Goal: Information Seeking & Learning: Find specific fact

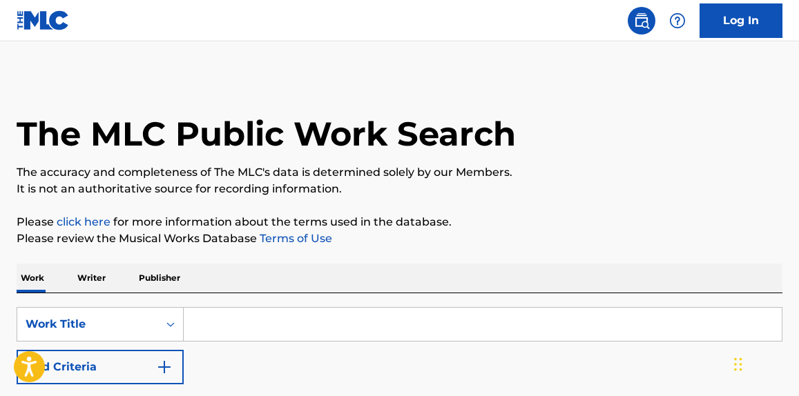
click at [219, 329] on input "Search Form" at bounding box center [483, 324] width 598 height 33
paste input "Chill Baby"
type input "Chill Baby"
click at [146, 359] on button "Add Criteria" at bounding box center [100, 367] width 167 height 35
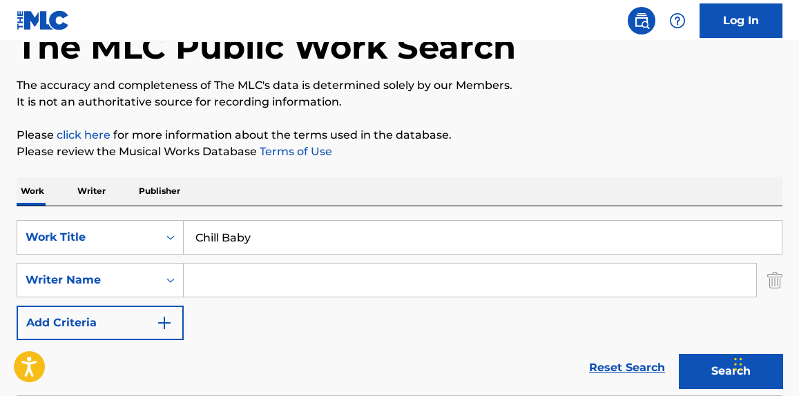
scroll to position [104, 0]
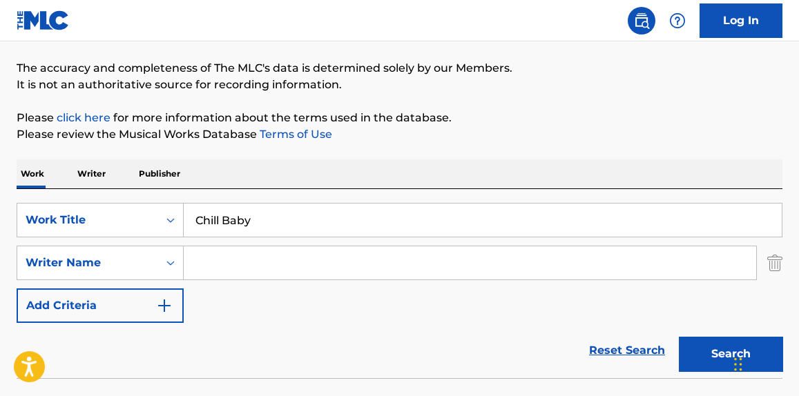
click at [315, 264] on input "Search Form" at bounding box center [470, 262] width 572 height 33
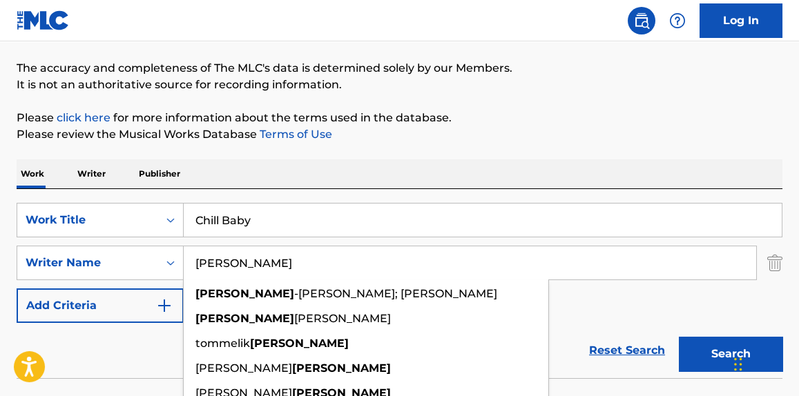
type input "[PERSON_NAME]"
click at [679, 337] on button "Search" at bounding box center [731, 354] width 104 height 35
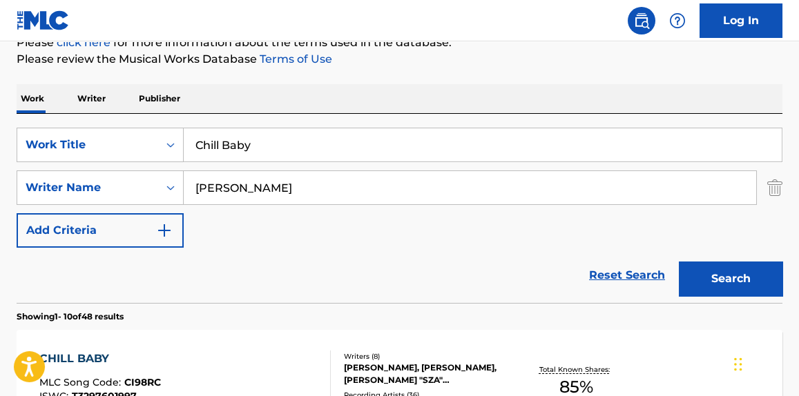
scroll to position [313, 0]
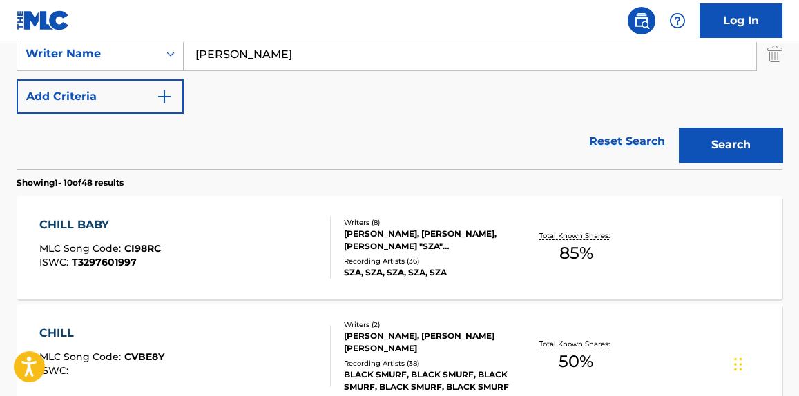
click at [267, 253] on div "CHILL BABY MLC Song Code : CI98RC ISWC : T3297601997" at bounding box center [184, 248] width 291 height 62
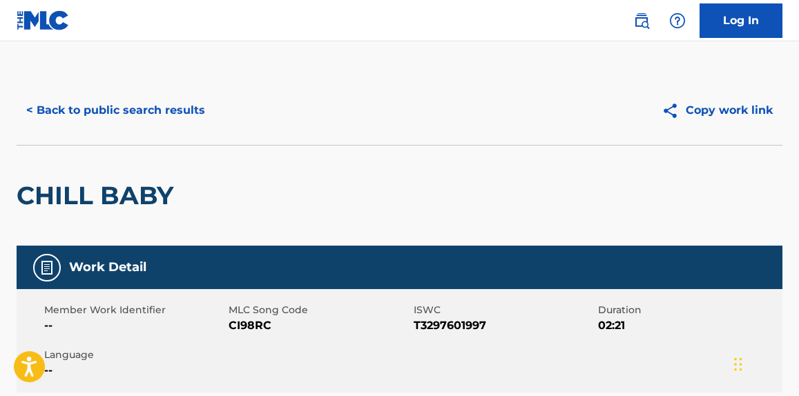
click at [161, 112] on button "< Back to public search results" at bounding box center [116, 110] width 198 height 35
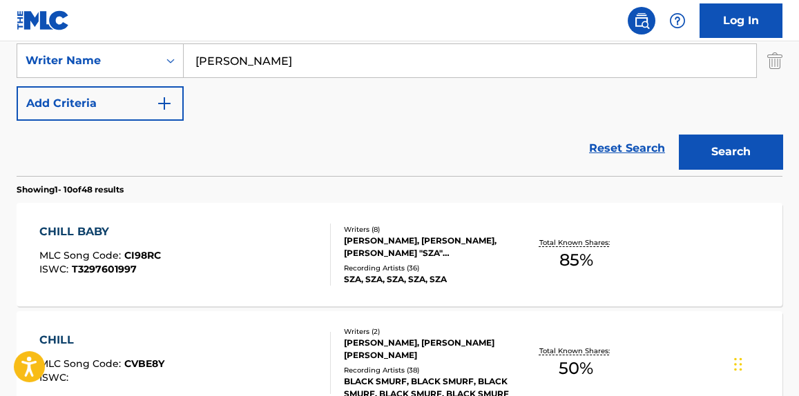
scroll to position [202, 0]
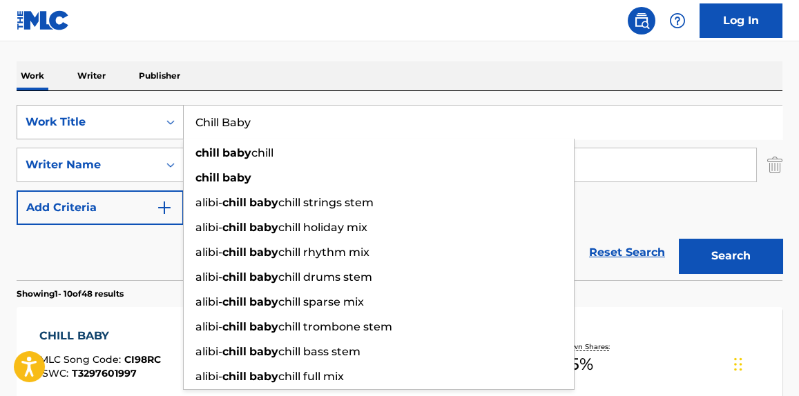
drag, startPoint x: 289, startPoint y: 117, endPoint x: 82, endPoint y: 130, distance: 206.9
click at [82, 130] on div "SearchWithCriteria1bc8845c-9dbb-4b56-83c8-045810e94a5e Work Title Chill Baby ch…" at bounding box center [400, 122] width 766 height 35
paste input "Love Me 4 Me"
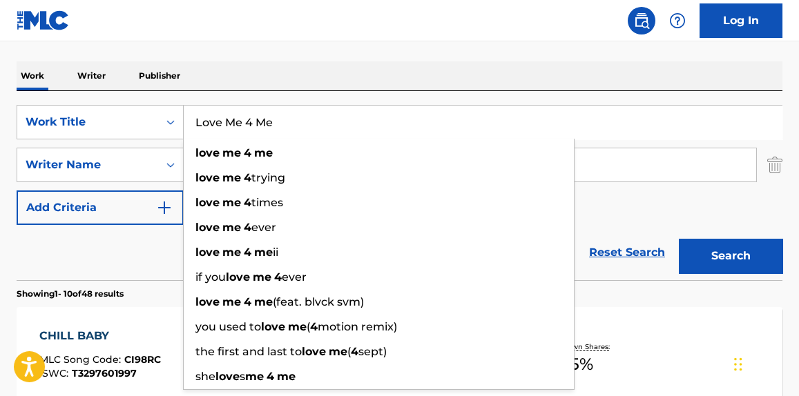
type input "Love Me 4 Me"
click at [740, 253] on button "Search" at bounding box center [731, 256] width 104 height 35
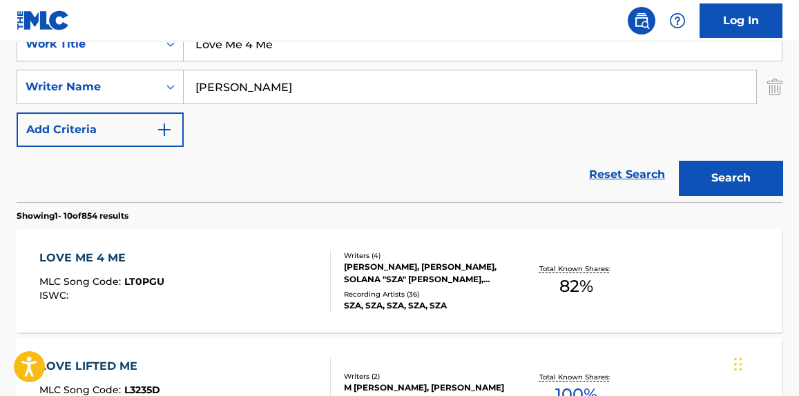
scroll to position [307, 0]
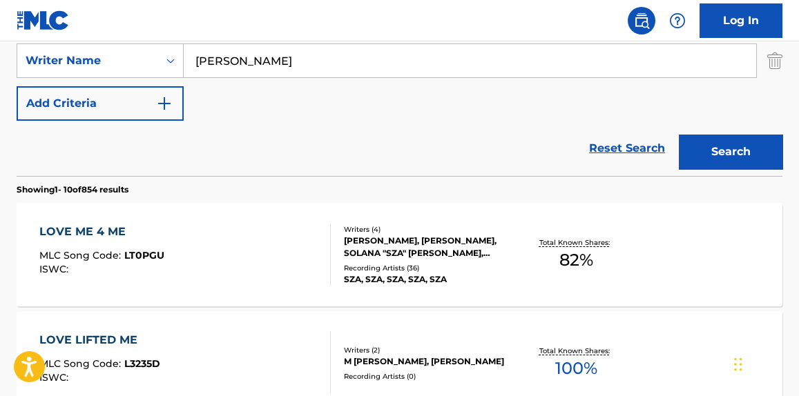
click at [241, 267] on div "LOVE ME 4 ME MLC Song Code : LT0PGU ISWC :" at bounding box center [184, 255] width 291 height 62
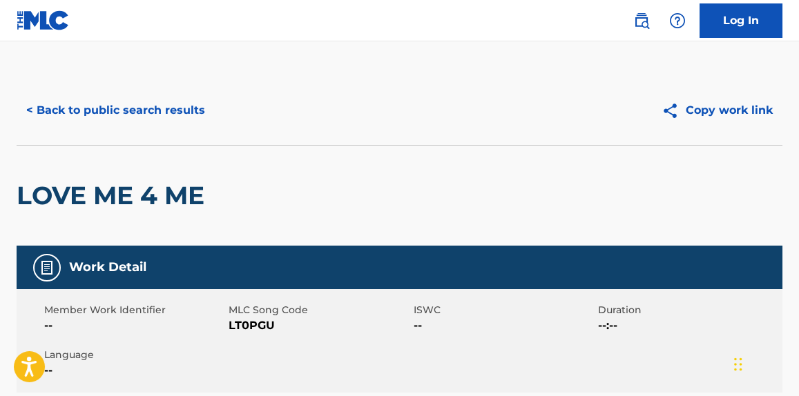
click at [174, 115] on button "< Back to public search results" at bounding box center [116, 110] width 198 height 35
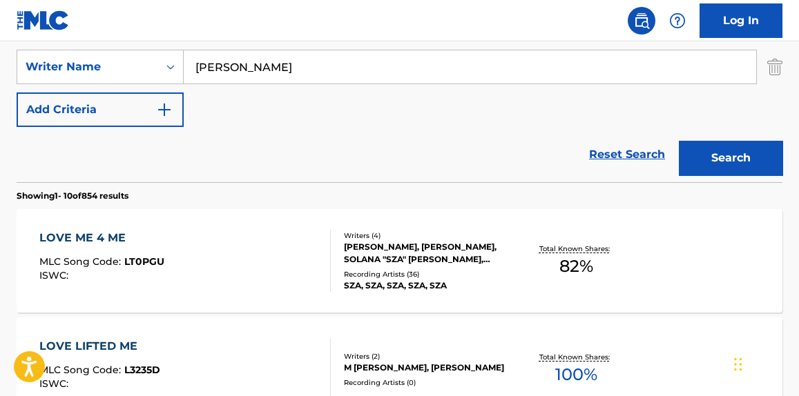
scroll to position [91, 0]
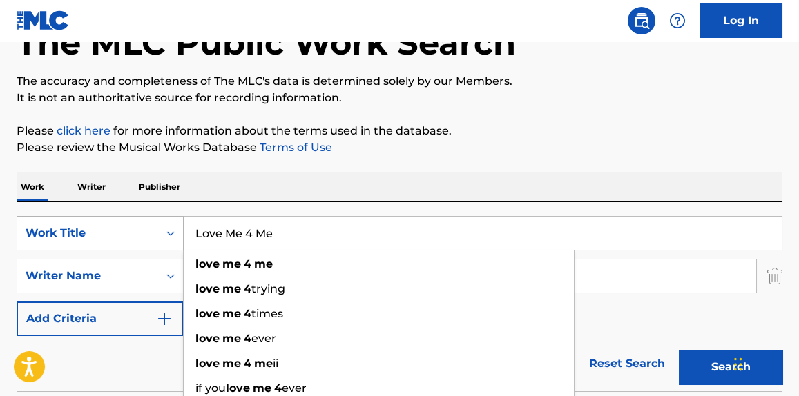
drag, startPoint x: 176, startPoint y: 240, endPoint x: 23, endPoint y: 244, distance: 153.3
click at [23, 244] on div "SearchWithCriteria1bc8845c-9dbb-4b56-83c8-045810e94a5e Work Title Love Me 4 Me …" at bounding box center [400, 233] width 766 height 35
paste input "Crybaby"
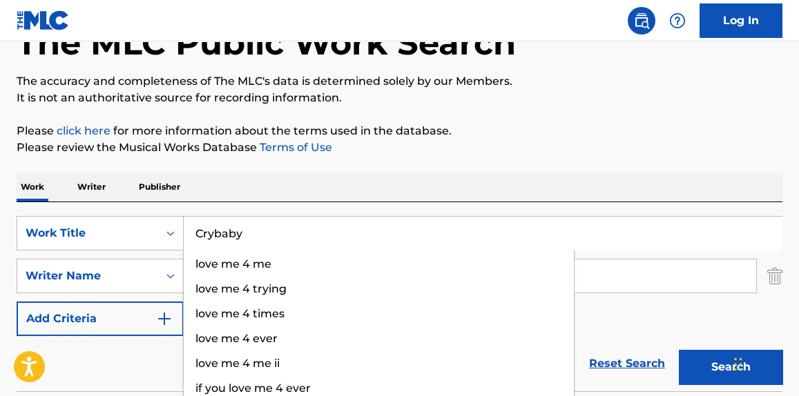
type input "Crybaby"
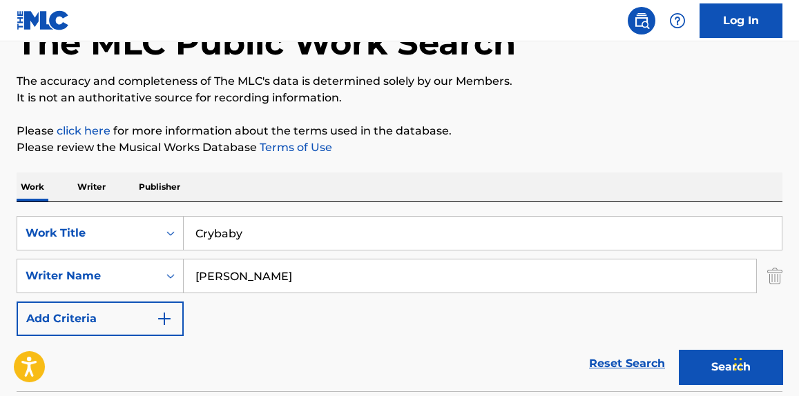
click at [693, 356] on button "Search" at bounding box center [731, 367] width 104 height 35
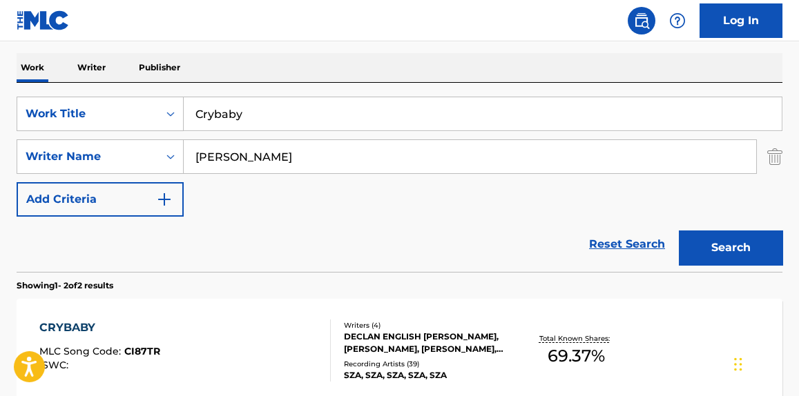
scroll to position [300, 0]
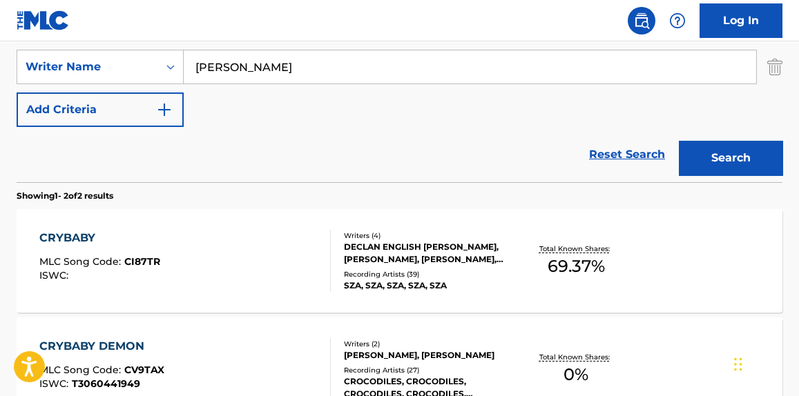
click at [309, 295] on div "CRYBABY MLC Song Code : CI87TR ISWC : Writers ( 4 ) DECLAN [DEMOGRAPHIC_DATA] […" at bounding box center [400, 261] width 766 height 104
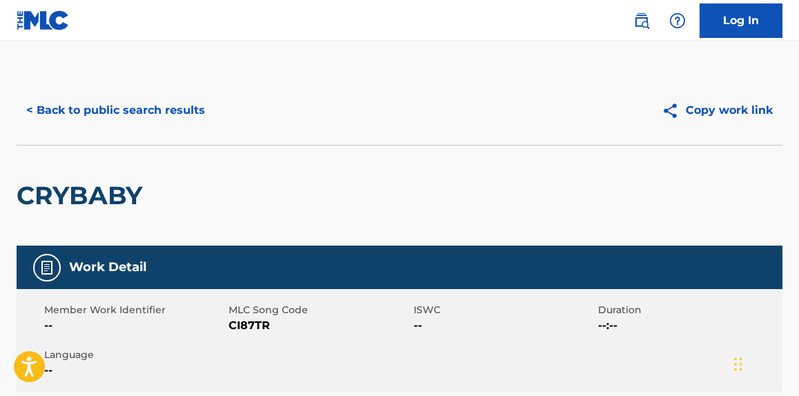
click at [188, 112] on button "< Back to public search results" at bounding box center [116, 110] width 198 height 35
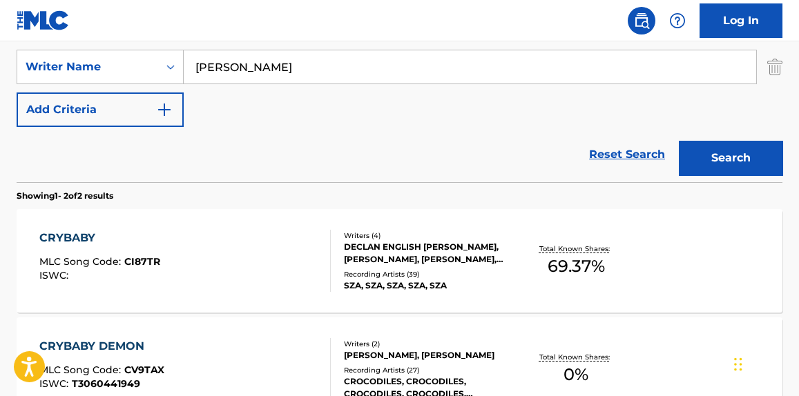
scroll to position [195, 0]
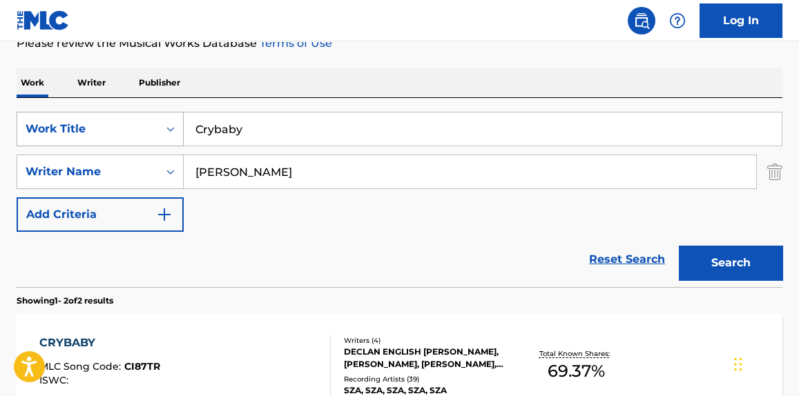
drag, startPoint x: 281, startPoint y: 122, endPoint x: 110, endPoint y: 140, distance: 171.6
click at [107, 142] on div "SearchWithCriteria1bc8845c-9dbb-4b56-83c8-045810e94a5e Work Title Crybaby" at bounding box center [400, 129] width 766 height 35
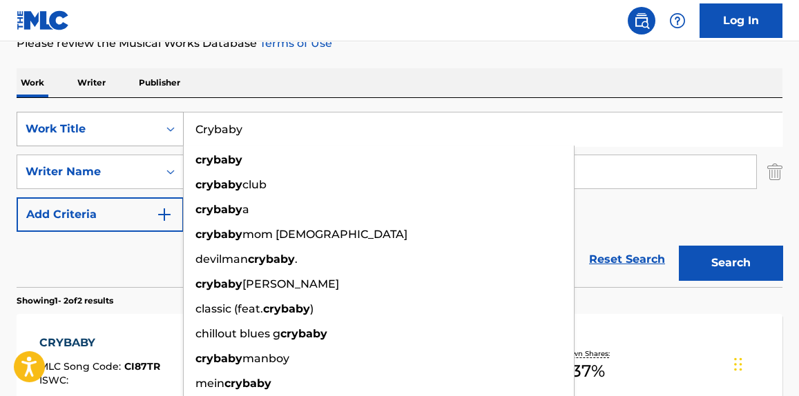
paste input "Get Behind Me (Interlude)"
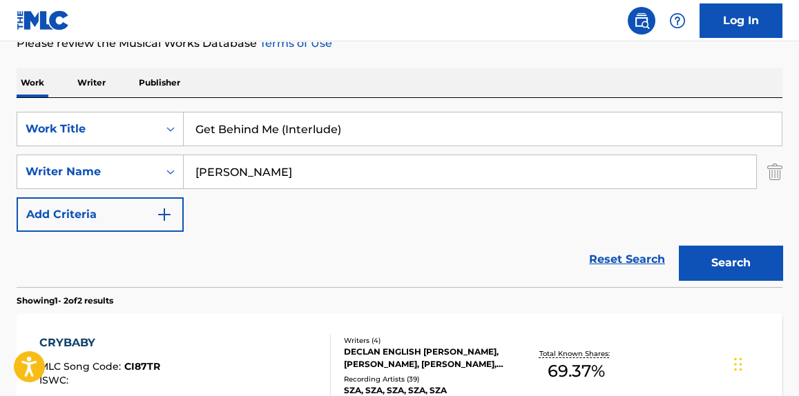
type input "Get Behind Me (Interlude)"
drag, startPoint x: 468, startPoint y: 51, endPoint x: 581, endPoint y: 192, distance: 180.3
click at [471, 55] on div "The MLC Public Work Search The accuracy and completeness of The MLC's data is d…" at bounding box center [399, 236] width 799 height 710
click at [737, 261] on button "Search" at bounding box center [731, 263] width 104 height 35
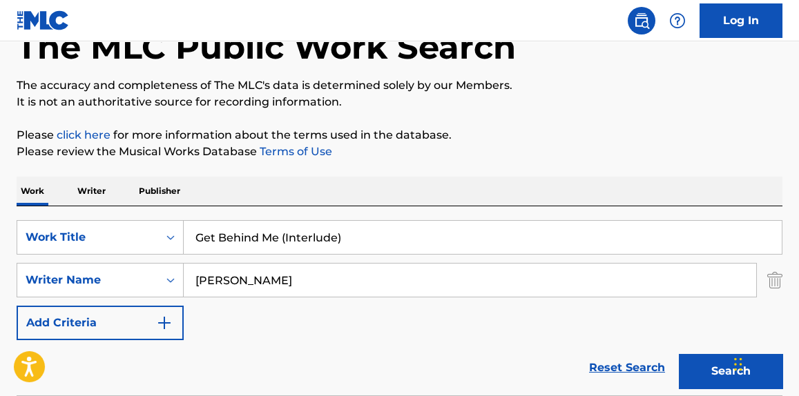
scroll to position [104, 0]
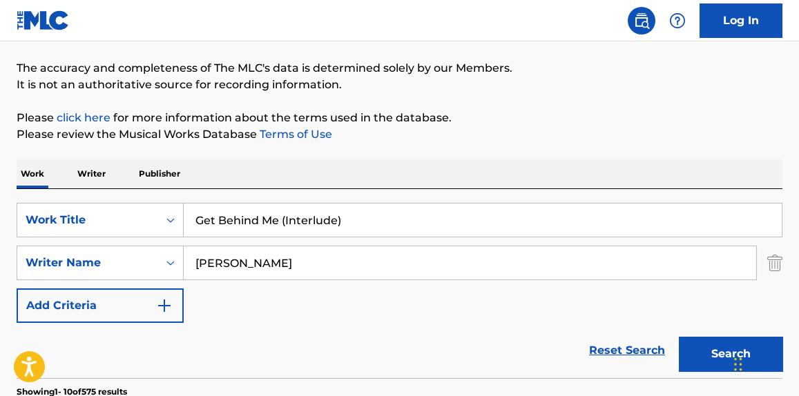
click at [381, 234] on div "SearchWithCriteria1bc8845c-9dbb-4b56-83c8-045810e94a5e Work Title Get Behind Me…" at bounding box center [400, 263] width 766 height 120
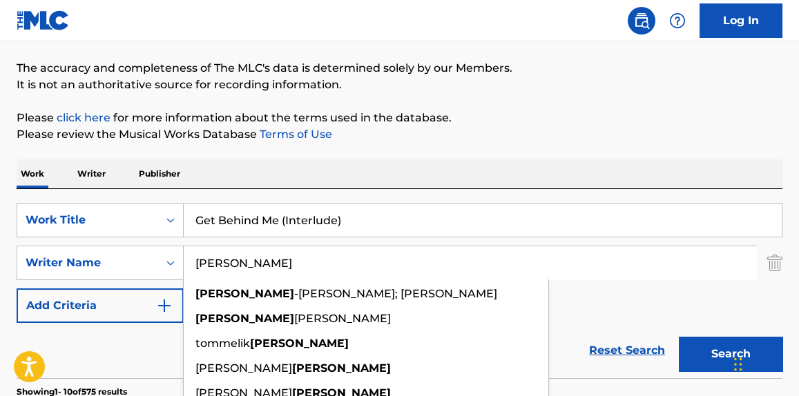
drag, startPoint x: 276, startPoint y: 274, endPoint x: 275, endPoint y: 267, distance: 6.9
click at [275, 272] on input "[PERSON_NAME]" at bounding box center [470, 262] width 572 height 33
paste input "[PERSON_NAME]"
drag, startPoint x: 273, startPoint y: 264, endPoint x: 298, endPoint y: 138, distance: 128.9
click at [122, 231] on div "SearchWithCriteria1bc8845c-9dbb-4b56-83c8-045810e94a5e Work Title Get Behind Me…" at bounding box center [400, 263] width 766 height 120
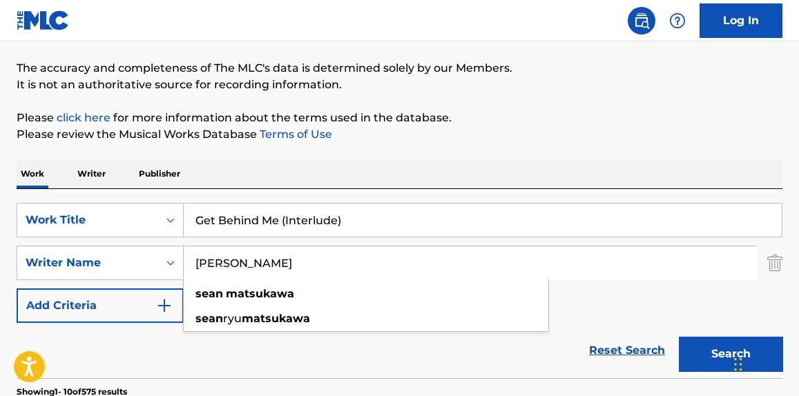
type input "[PERSON_NAME]"
drag, startPoint x: 519, startPoint y: 88, endPoint x: 533, endPoint y: 115, distance: 30.9
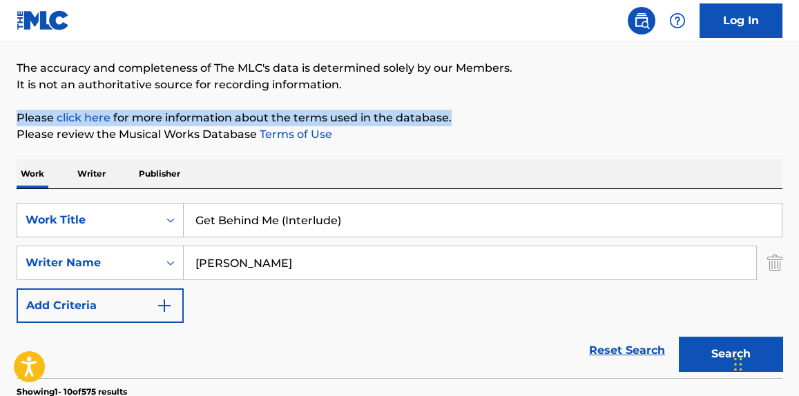
click at [697, 345] on button "Search" at bounding box center [731, 354] width 104 height 35
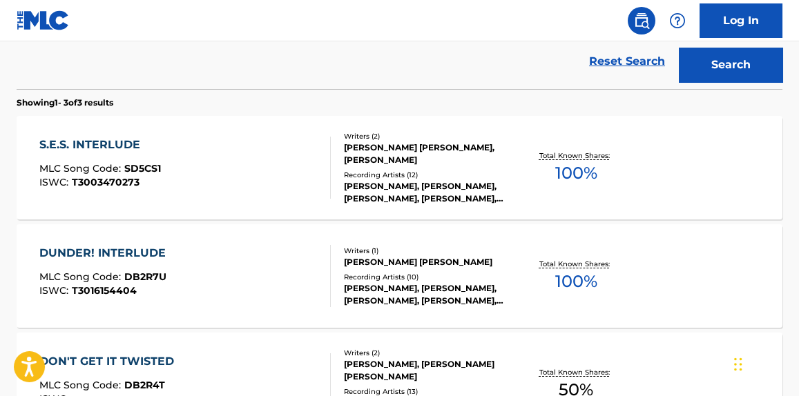
scroll to position [153, 0]
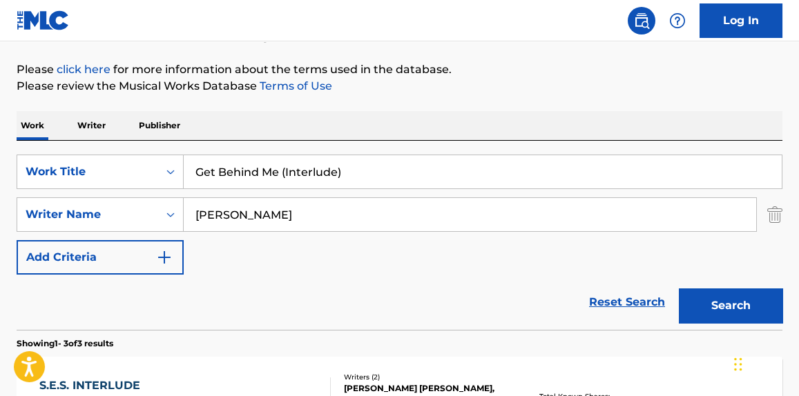
drag, startPoint x: 371, startPoint y: 162, endPoint x: 278, endPoint y: 167, distance: 93.3
click at [278, 167] on input "Get Behind Me (Interlude)" at bounding box center [483, 171] width 598 height 33
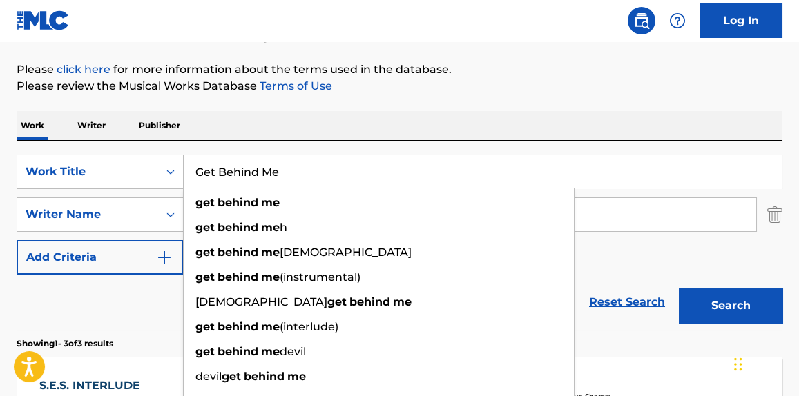
type input "Get Behind Me"
click at [449, 78] on p "Please review the Musical Works Database Terms of Use" at bounding box center [400, 86] width 766 height 17
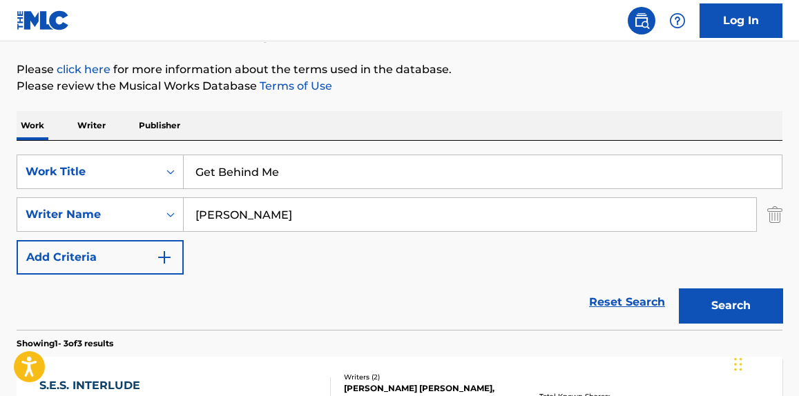
click at [712, 304] on button "Search" at bounding box center [731, 306] width 104 height 35
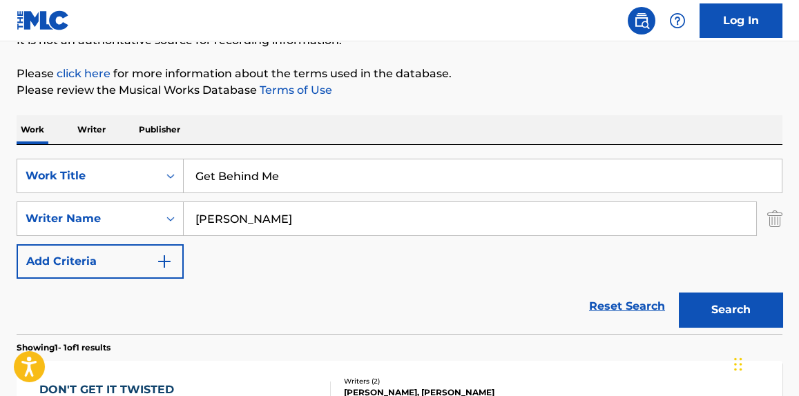
scroll to position [145, 0]
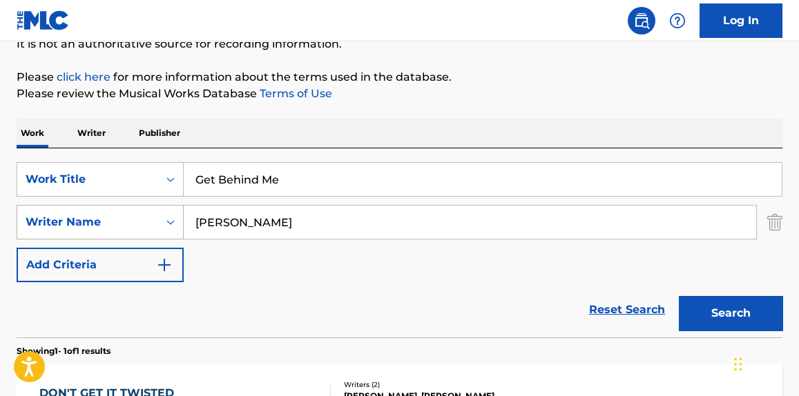
drag, startPoint x: 302, startPoint y: 221, endPoint x: 127, endPoint y: 221, distance: 174.7
click at [127, 221] on div "SearchWithCriteria926f8c55-3d6d-41fa-a5e0-aa919725a3a4 Writer Name [PERSON_NAME]" at bounding box center [400, 222] width 766 height 35
click at [80, 134] on p "Writer" at bounding box center [91, 133] width 37 height 29
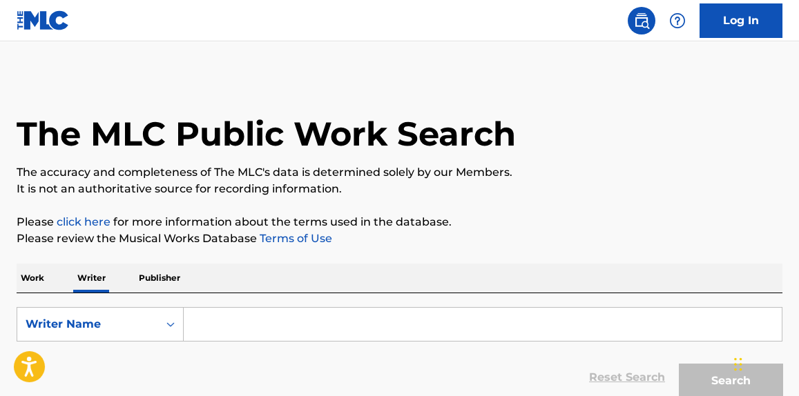
click at [300, 309] on input "Search Form" at bounding box center [483, 324] width 598 height 33
paste input "[PERSON_NAME]"
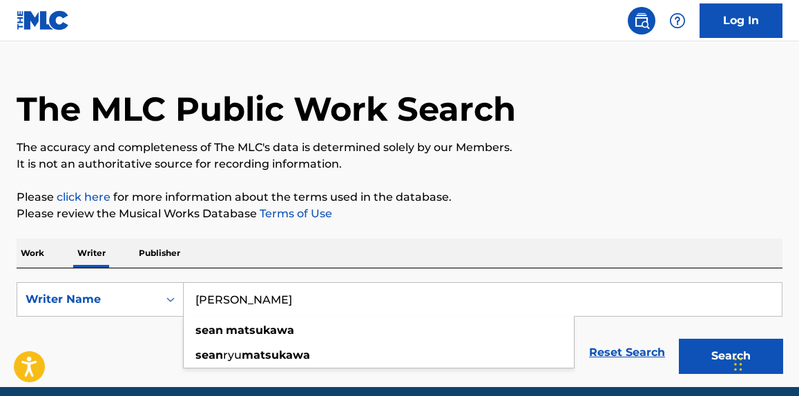
scroll to position [81, 0]
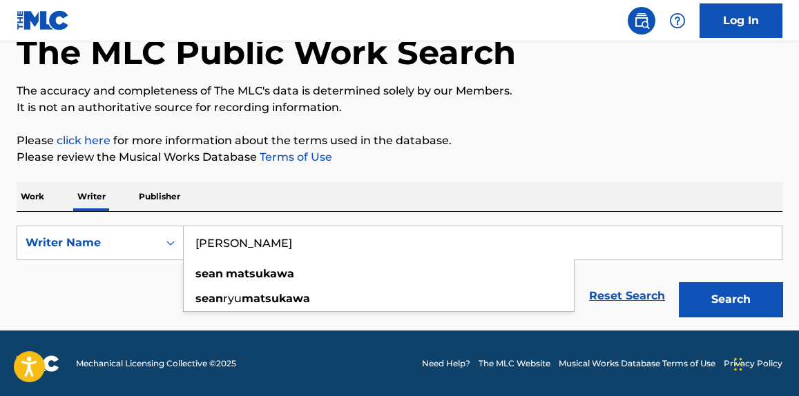
type input "[PERSON_NAME]"
click at [726, 309] on button "Search" at bounding box center [731, 299] width 104 height 35
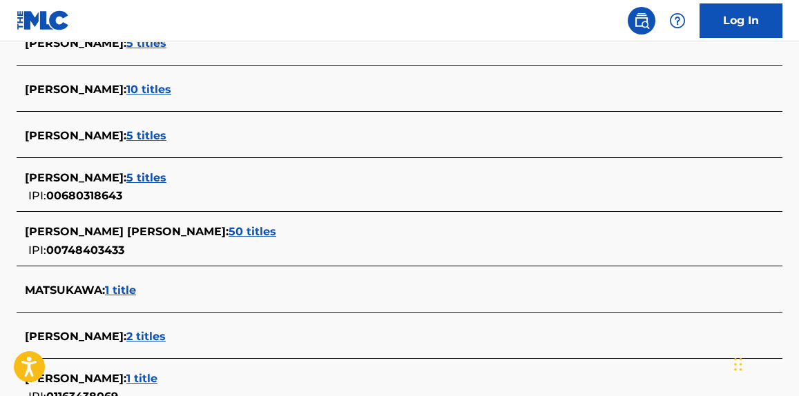
scroll to position [588, 0]
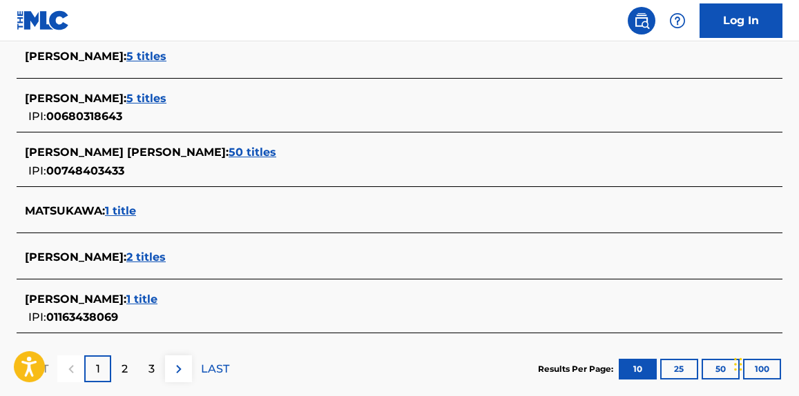
click at [229, 149] on span "50 titles" at bounding box center [253, 152] width 48 height 13
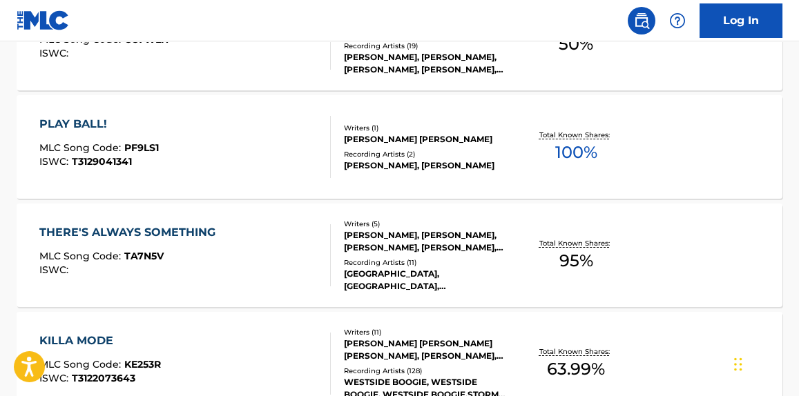
click at [271, 151] on div "PLAY BALL! MLC Song Code : PF9LS1 ISWC : T3129041341" at bounding box center [184, 147] width 291 height 62
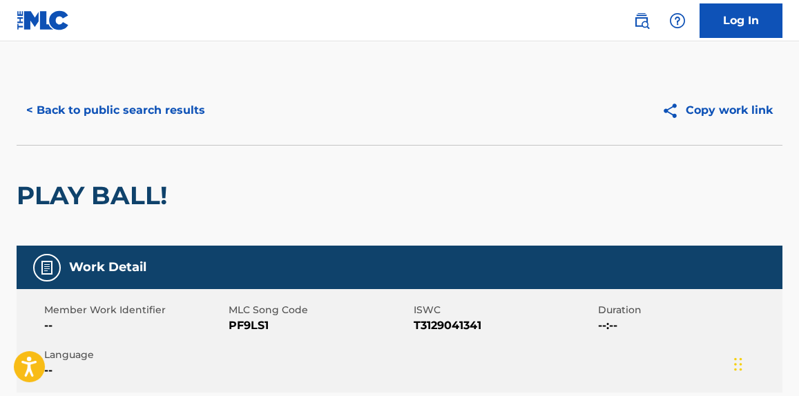
click at [126, 108] on button "< Back to public search results" at bounding box center [116, 110] width 198 height 35
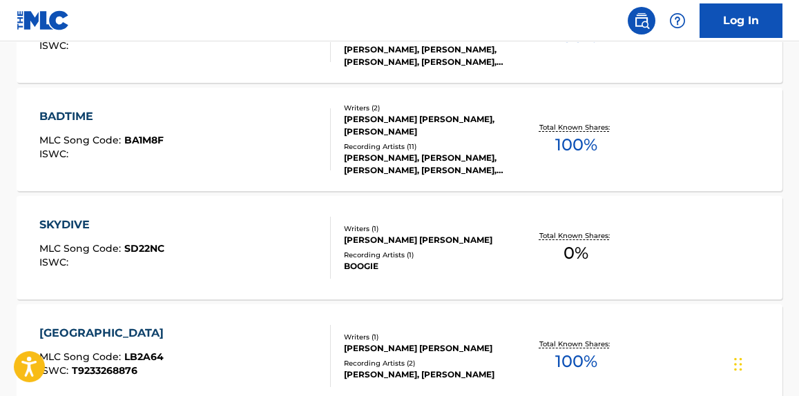
scroll to position [1065, 0]
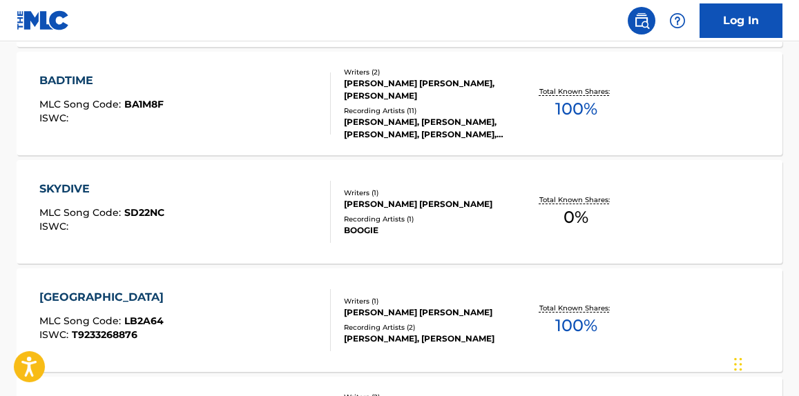
click at [286, 129] on div "BADTIME MLC Song Code : BA1M8F ISWC :" at bounding box center [184, 103] width 291 height 62
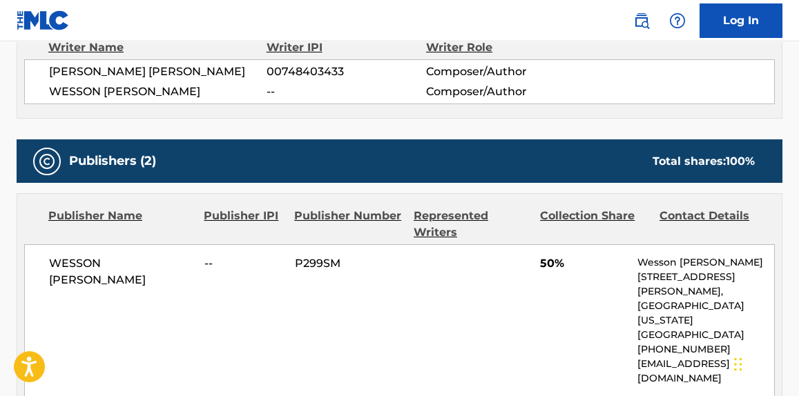
scroll to position [523, 0]
